Goal: Task Accomplishment & Management: Complete application form

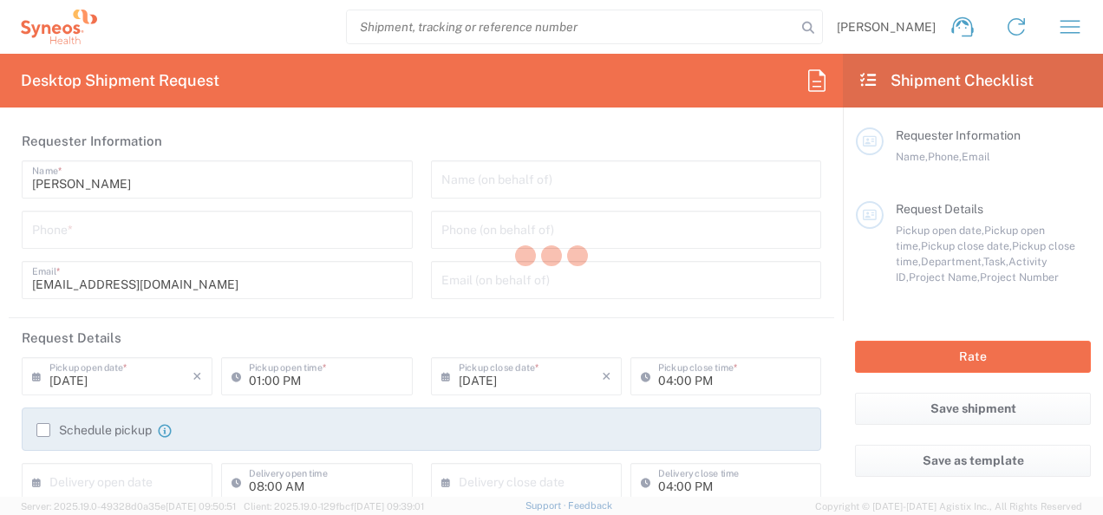
type input "Department"
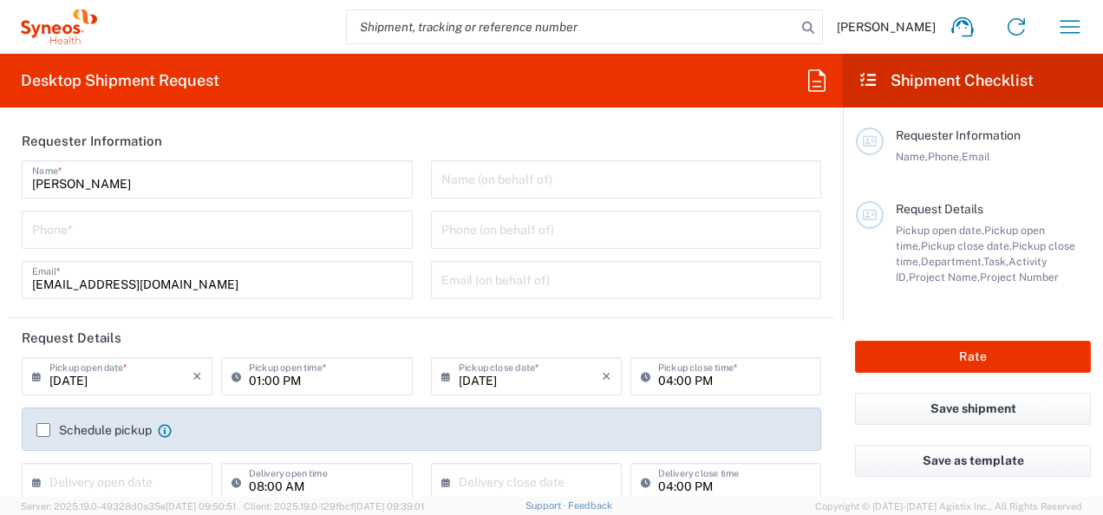
type input "[GEOGRAPHIC_DATA]"
click at [1076, 17] on icon "button" at bounding box center [1070, 27] width 28 height 28
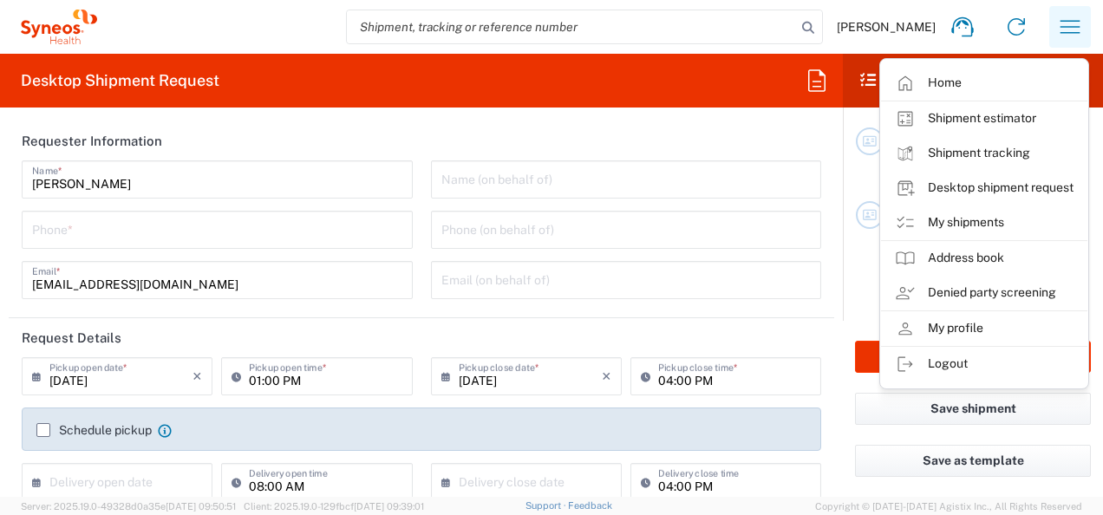
type input "Syneos Health d.o.o. [GEOGRAPHIC_DATA]-[GEOGRAPHIC_DATA]"
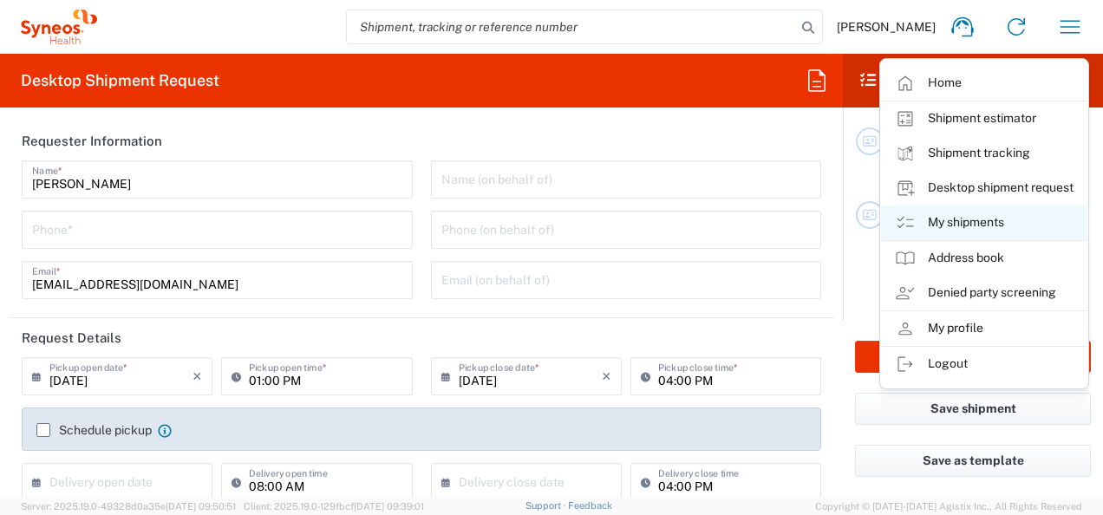
click at [1001, 217] on link "My shipments" at bounding box center [984, 222] width 206 height 35
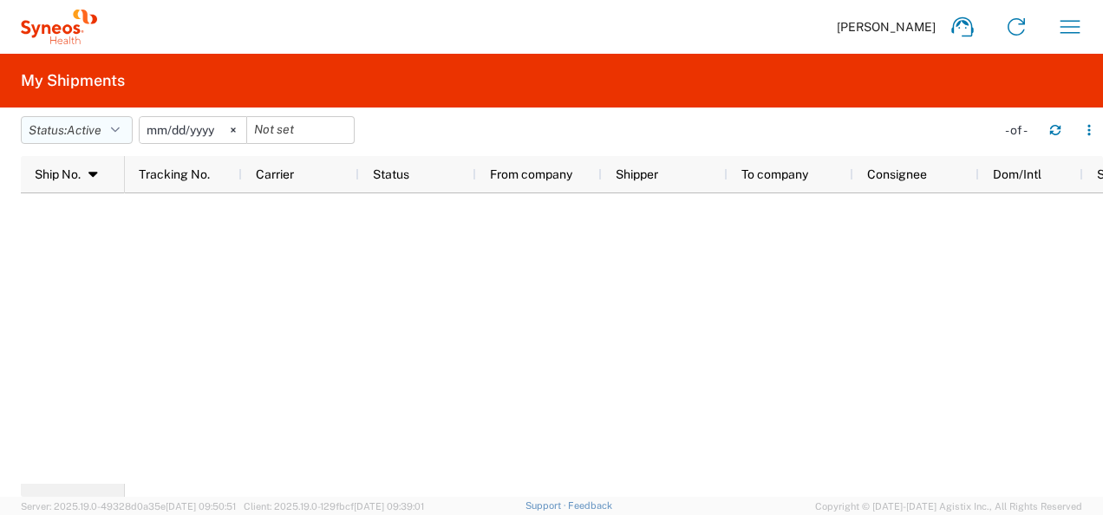
click at [121, 120] on button "Status: Active" at bounding box center [77, 130] width 112 height 28
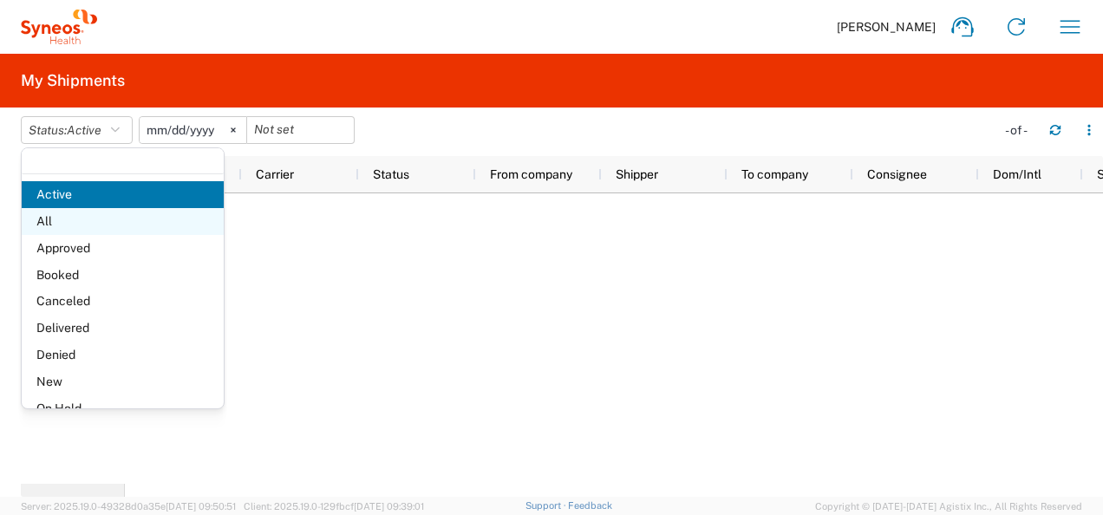
click at [134, 231] on span "All" at bounding box center [123, 221] width 202 height 27
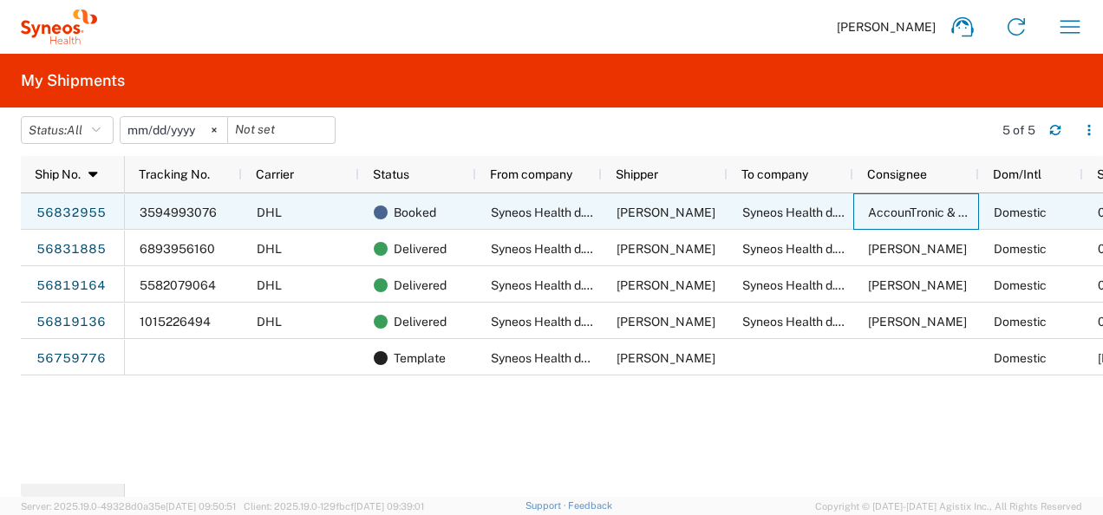
click at [910, 205] on span "AccounTronic & Tax doo" at bounding box center [935, 212] width 134 height 14
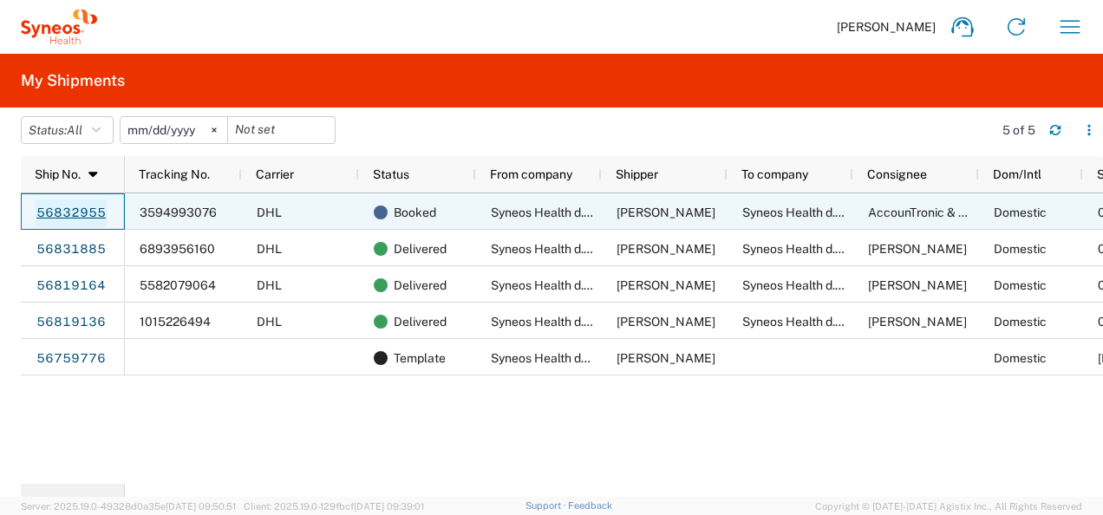
click at [97, 207] on link "56832955" at bounding box center [71, 213] width 71 height 28
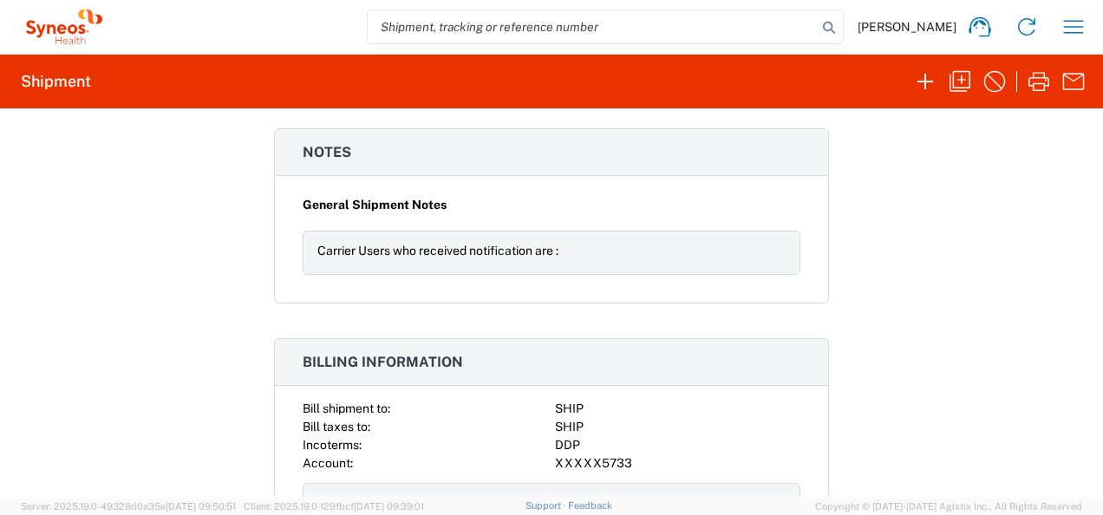
scroll to position [2286, 0]
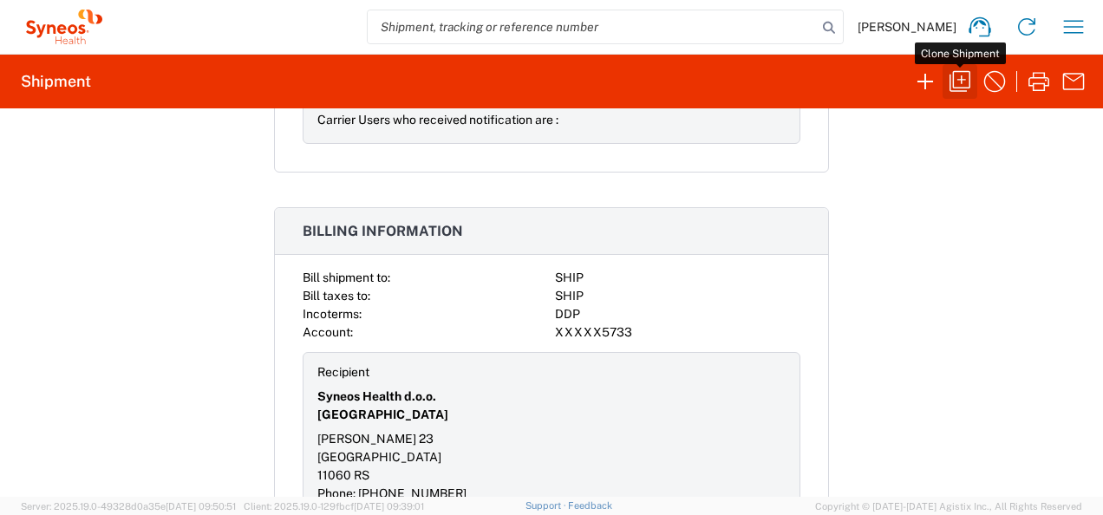
click at [962, 88] on icon "button" at bounding box center [960, 82] width 28 height 28
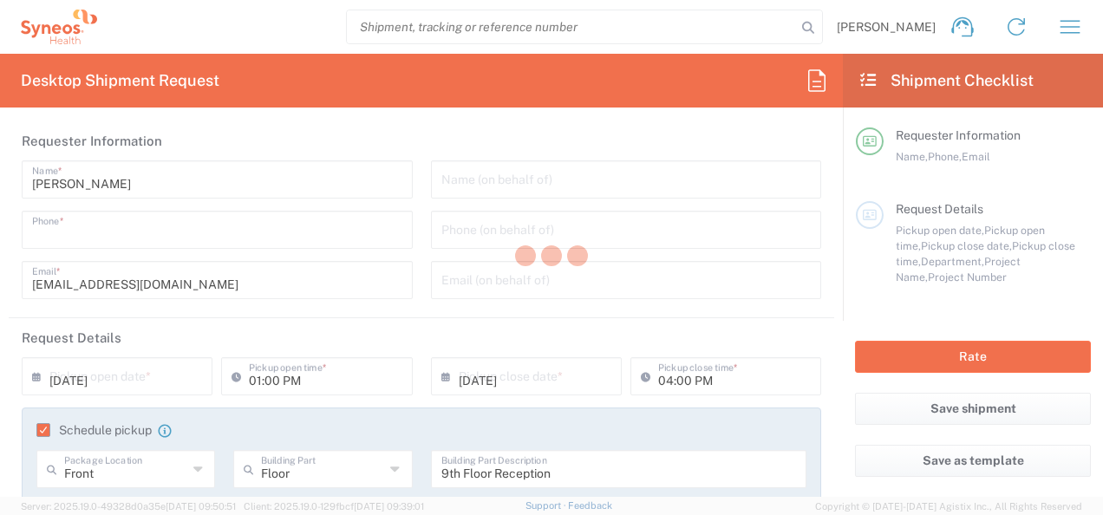
type input "+38162727678"
type input "08:00 AM"
type input "09/23/2025"
type textarea "mladen.dimitrijevic@syneoshealth.com"
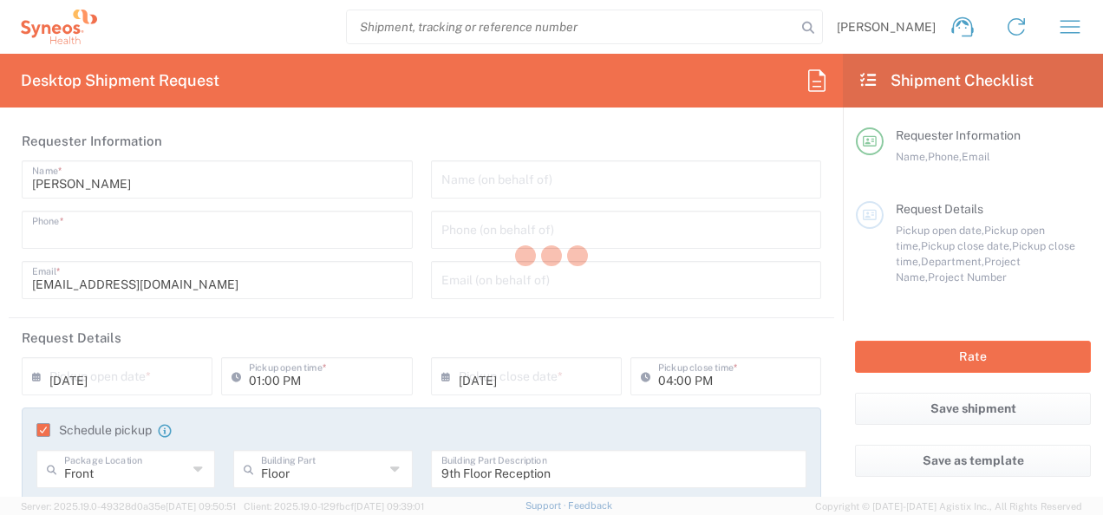
type input "Syneos Health d.o.o. Beograd-Serbia"
type input "Syneos Health d.o.o. Beograd"
type input "Starine Novaka 23"
type input "Belgrade"
type input "Serbia"
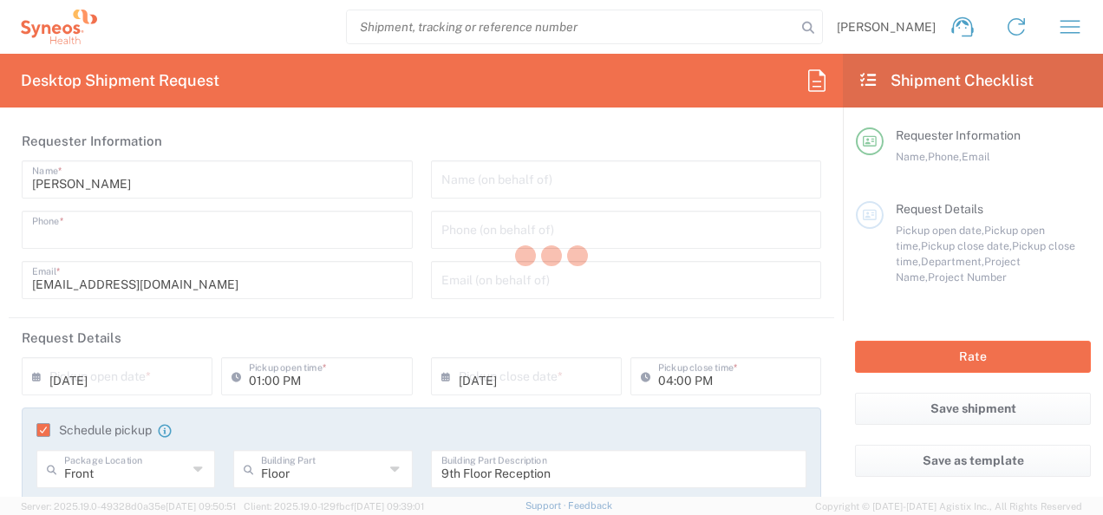
type input "11060"
type input "Mladen Dimitrijevic"
type input "+38162727678"
type input "mladen.dimitrijevic@syneoshealth.com"
type input "Business (General)"
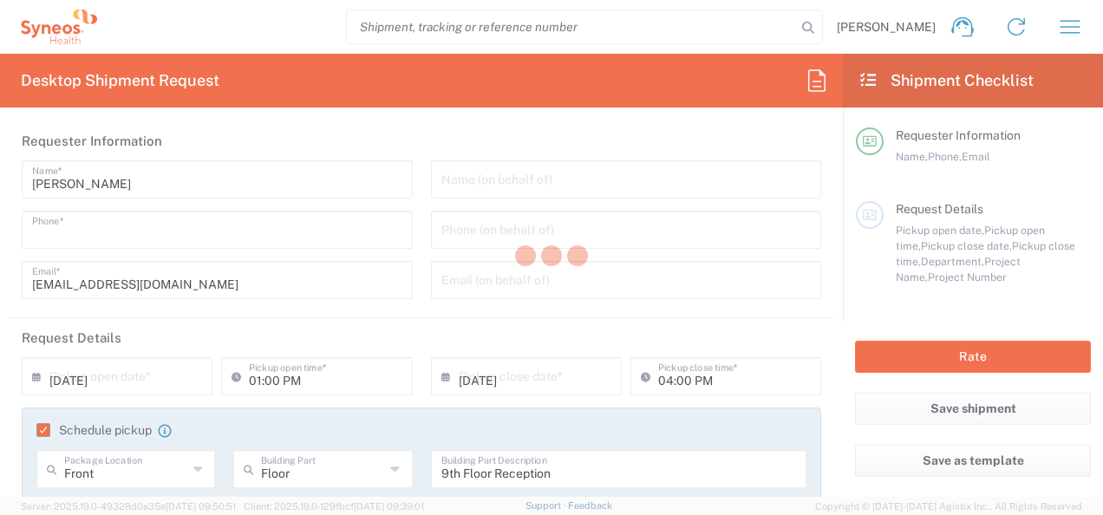
type input "Syneos Health d.o.o. Beograd"
type input "Bulevar Mihajla Pupina 10A"
type input "Vertikala III 1. Sprat Prostor 4PP"
type input "Belgrade"
type input "Serbia"
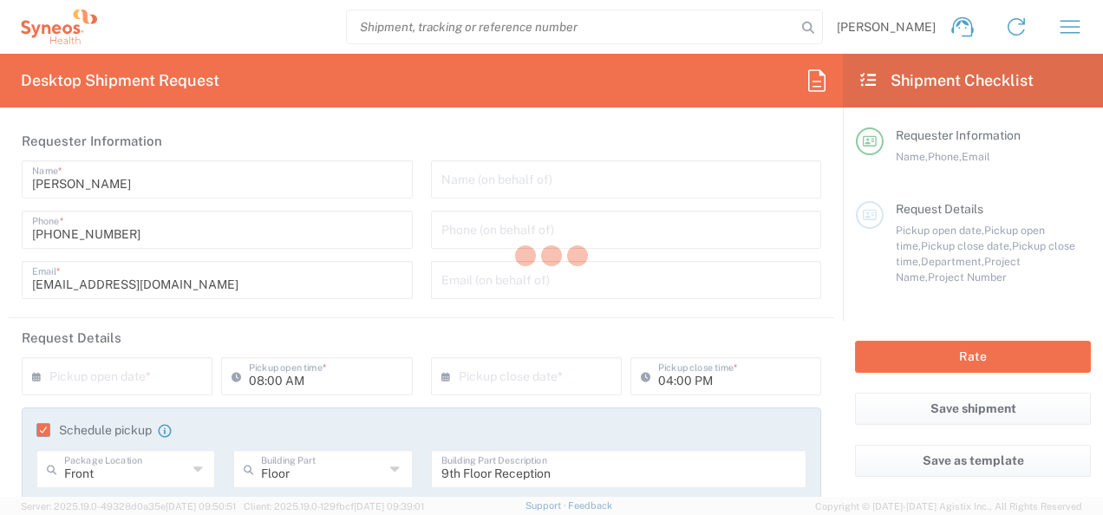
type input "11070"
type input "AccounTronic & Tax doo"
type input "+381638620102"
type input "natasa.markovic@acc-tax.rs"
type input "Residential/Home"
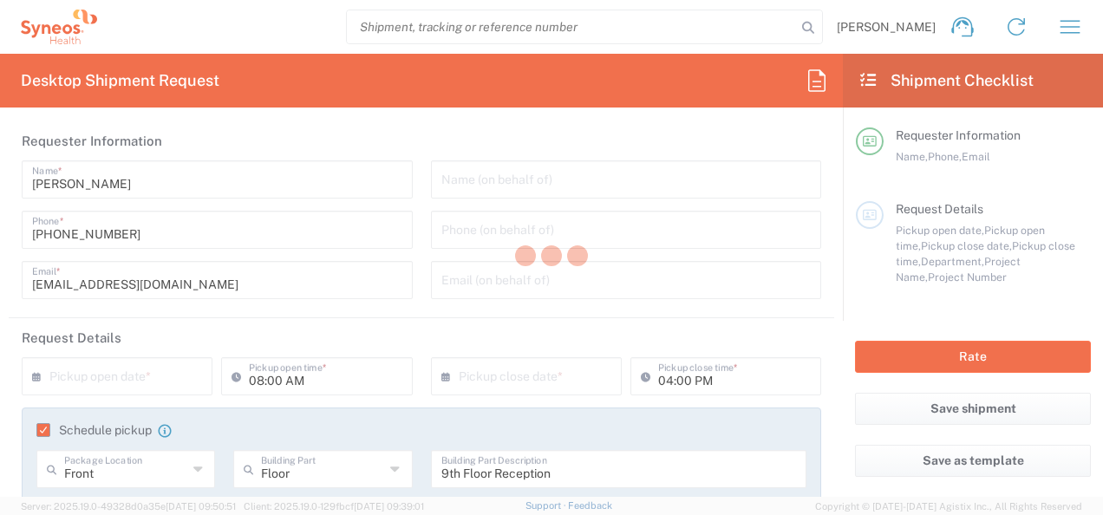
type input "Sender/Shipper"
type input "Return"
type input "Sender/Shipper"
type input "Delivery Duty Paid"
type input "Natasa Markovic"
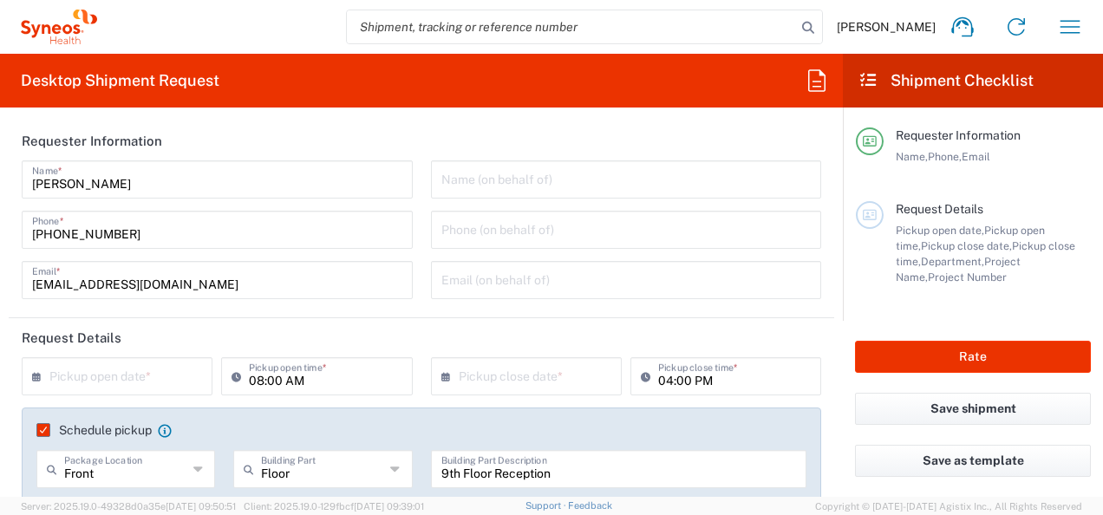
type input "8480"
type input "8480 DEPARTMENTAL EXPENSE"
type input "Envelope"
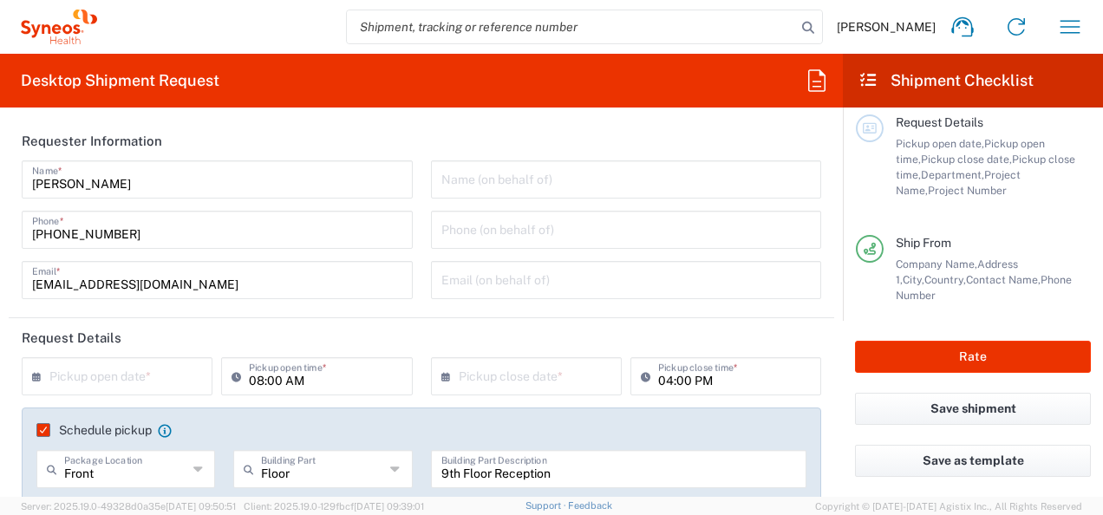
type input "8480 DEPARTMENTAL EXPENSE"
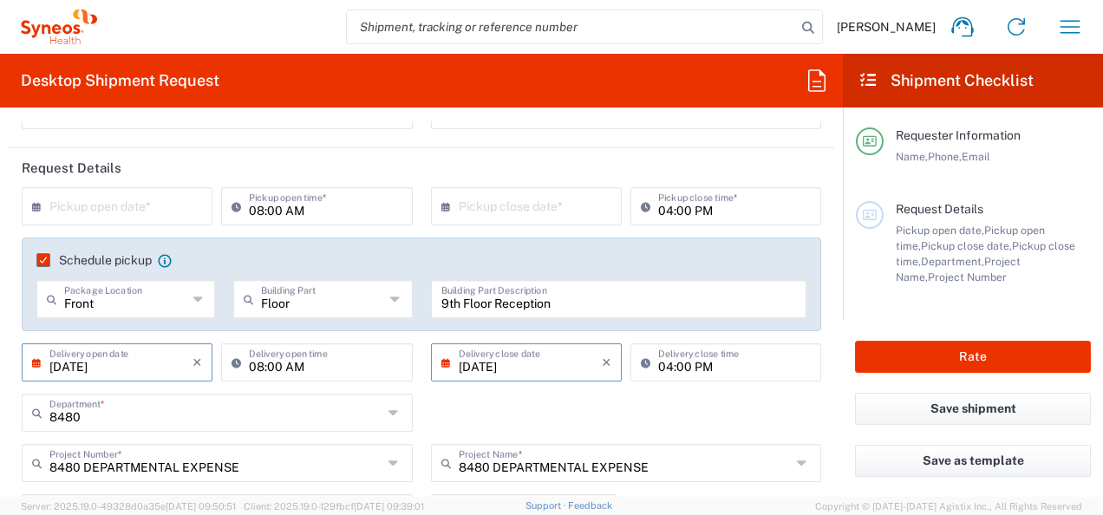
scroll to position [173, 0]
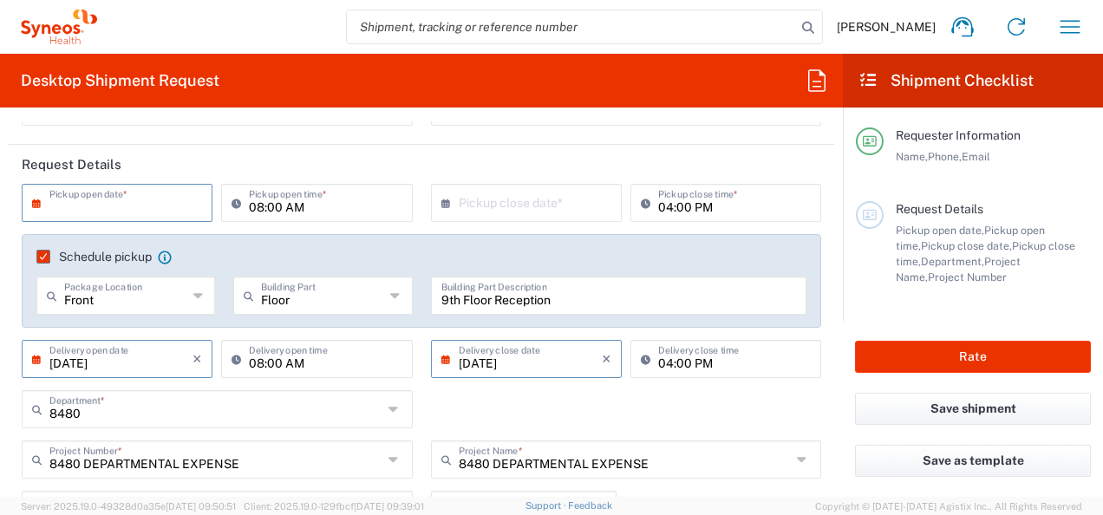
click at [189, 205] on input "text" at bounding box center [120, 201] width 143 height 30
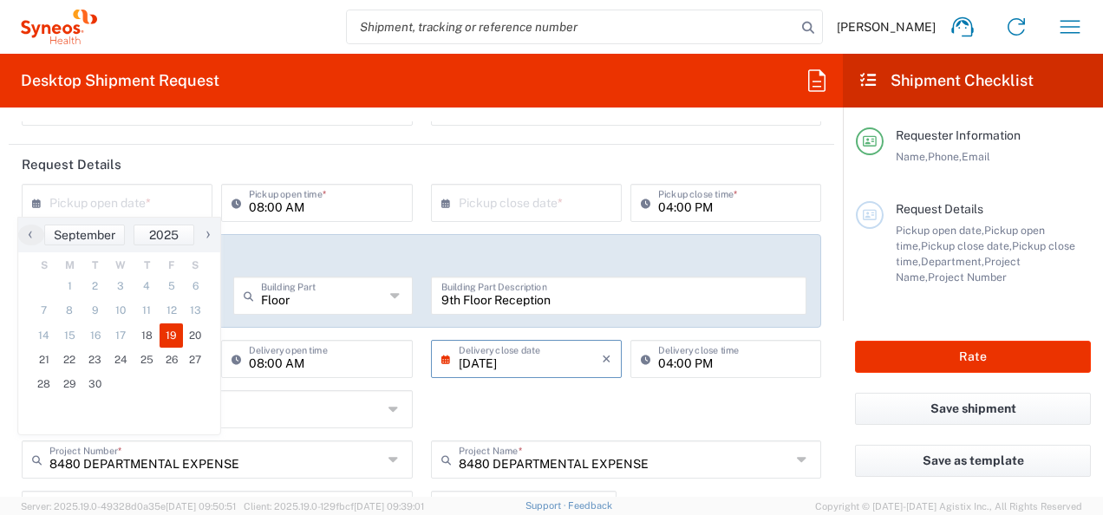
click at [176, 336] on span "19" at bounding box center [172, 335] width 24 height 24
type input "09/19/2025"
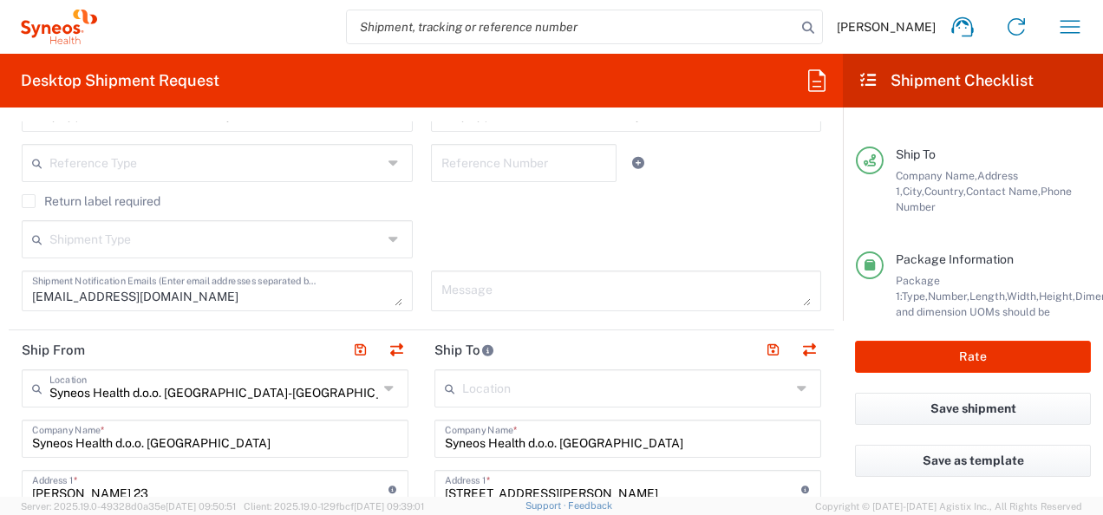
scroll to position [345, 0]
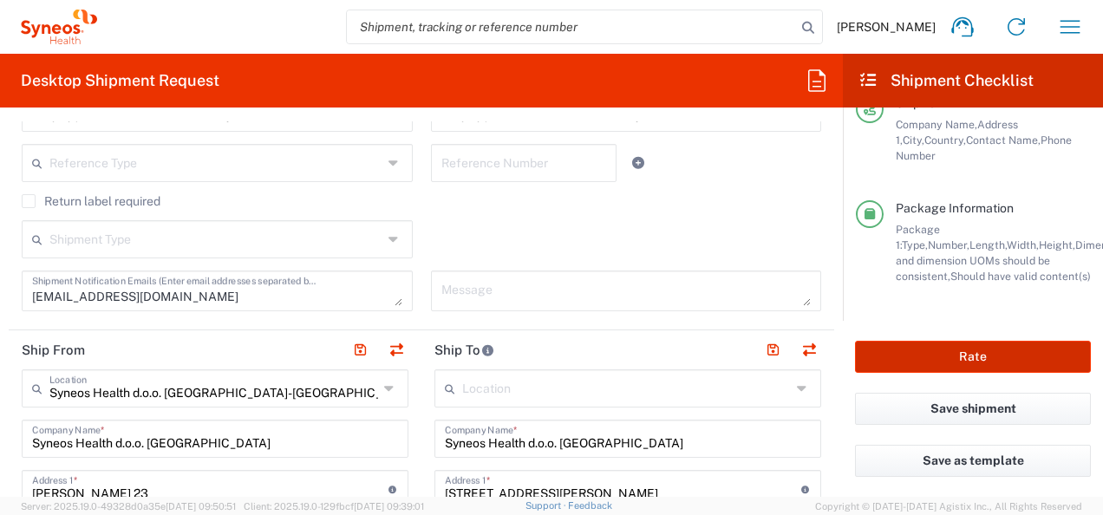
click at [946, 356] on button "Rate" at bounding box center [973, 357] width 236 height 32
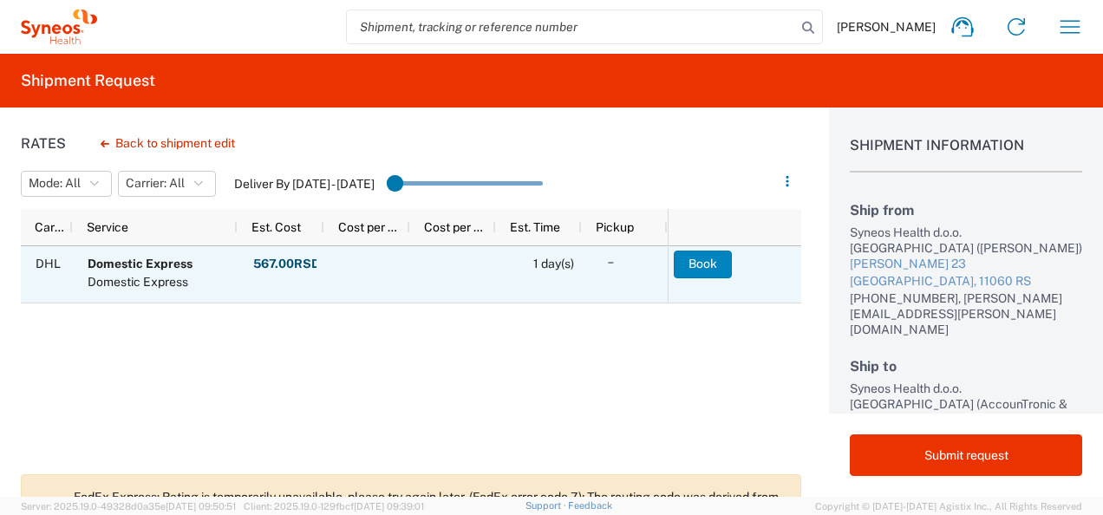
click at [719, 265] on button "Book" at bounding box center [703, 265] width 58 height 28
